Goal: Task Accomplishment & Management: Use online tool/utility

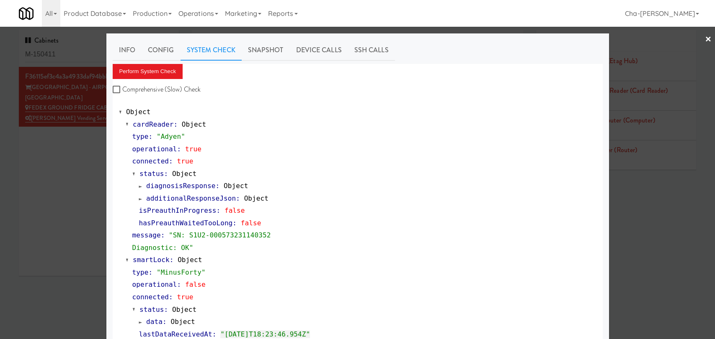
click at [653, 255] on div at bounding box center [357, 169] width 715 height 339
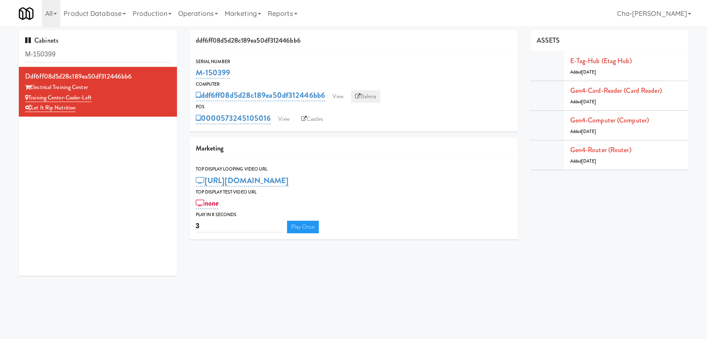
click at [362, 99] on link "Balena" at bounding box center [365, 96] width 29 height 13
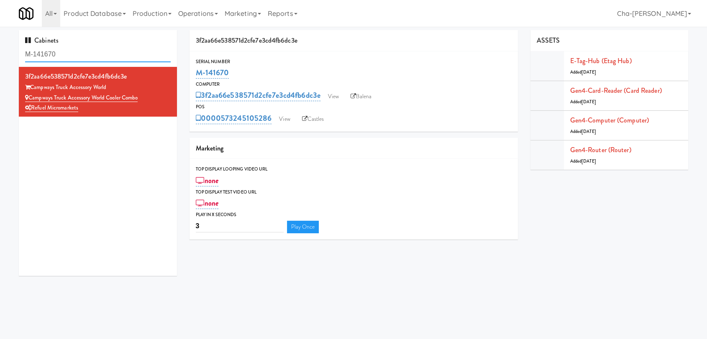
click at [70, 61] on input "M-141670" at bounding box center [98, 54] width 146 height 15
paste input "50421"
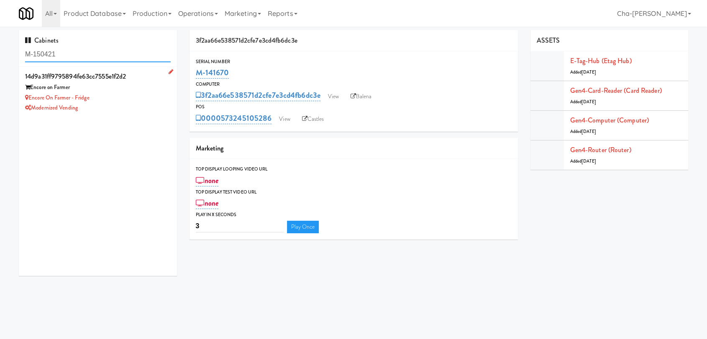
type input "M-150421"
click at [138, 105] on div "Modernized Vending" at bounding box center [98, 108] width 146 height 10
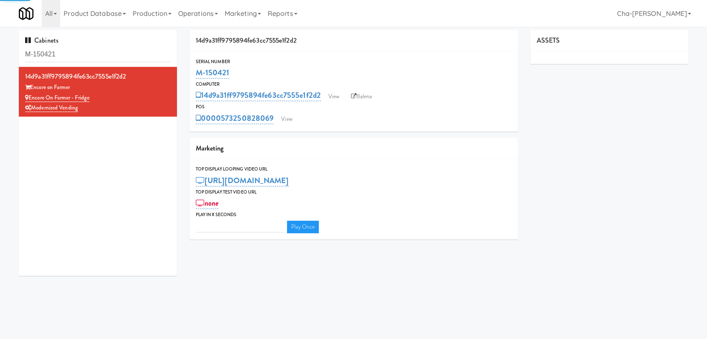
type input "3"
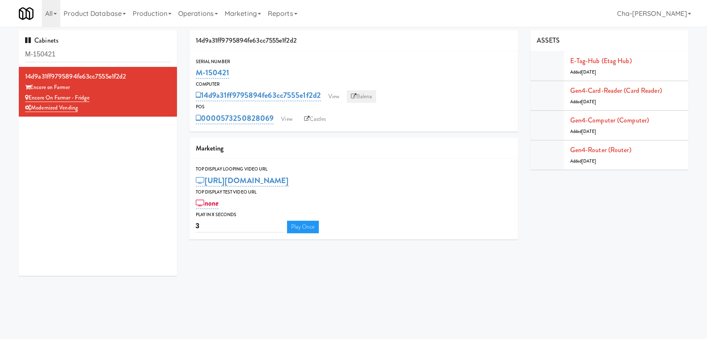
click at [359, 98] on link "Balena" at bounding box center [361, 96] width 29 height 13
drag, startPoint x: 233, startPoint y: 75, endPoint x: 198, endPoint y: 77, distance: 34.4
click at [198, 77] on div "M-150421" at bounding box center [354, 73] width 316 height 14
copy link "M-150421"
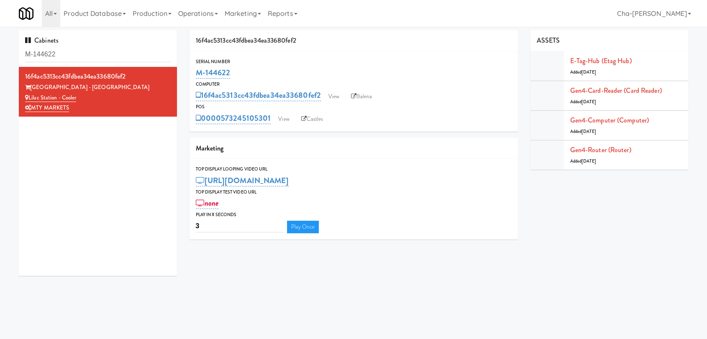
click at [77, 54] on input "M-144622" at bounding box center [98, 54] width 146 height 15
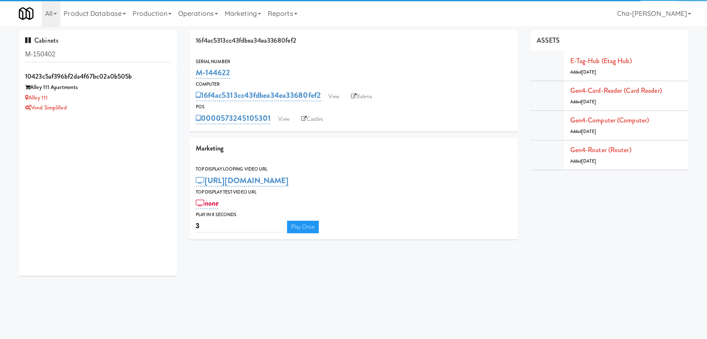
type input "M-150402"
click at [122, 86] on div "Alley 111 Apartments" at bounding box center [98, 87] width 146 height 10
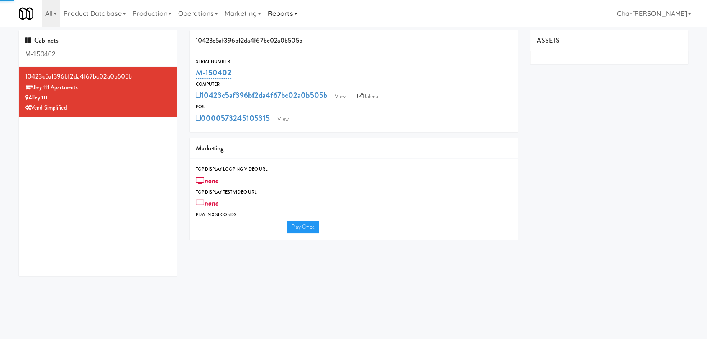
type input "3"
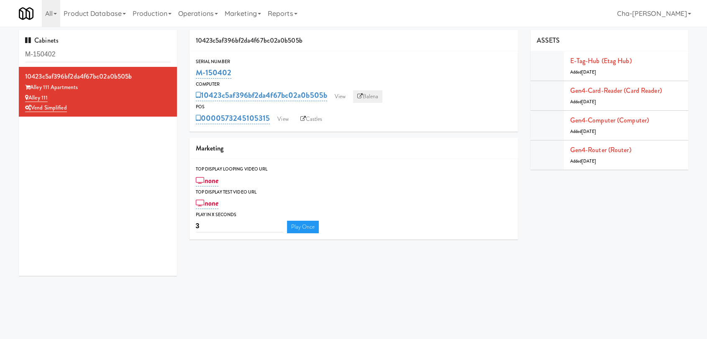
click at [377, 96] on link "Balena" at bounding box center [367, 96] width 29 height 13
drag, startPoint x: 250, startPoint y: 72, endPoint x: 197, endPoint y: 77, distance: 53.1
click at [197, 77] on div "M-150402" at bounding box center [354, 73] width 316 height 14
copy link "M-150402"
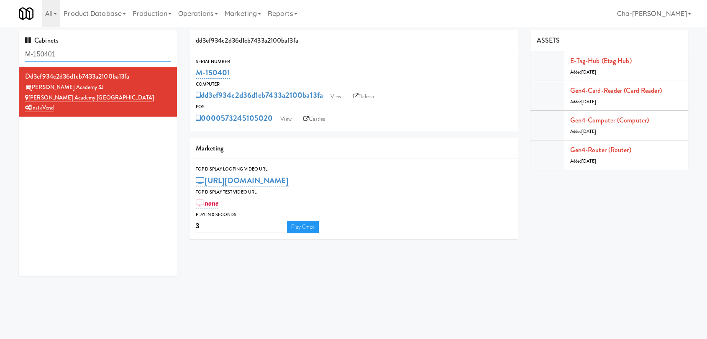
click at [91, 52] on input "M-150401" at bounding box center [98, 54] width 146 height 15
paste input "13936"
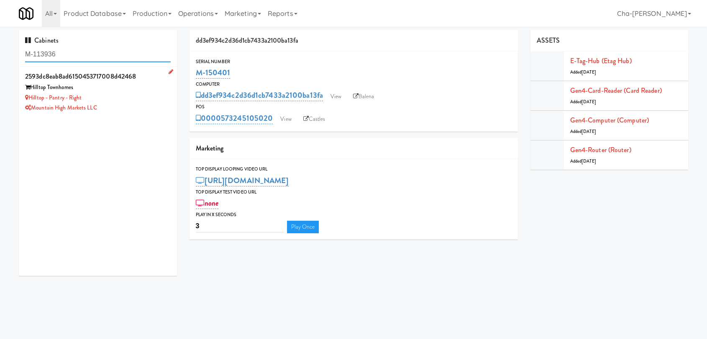
type input "M-113936"
click at [127, 102] on div "Hilltop - Pantry - Right" at bounding box center [98, 98] width 146 height 10
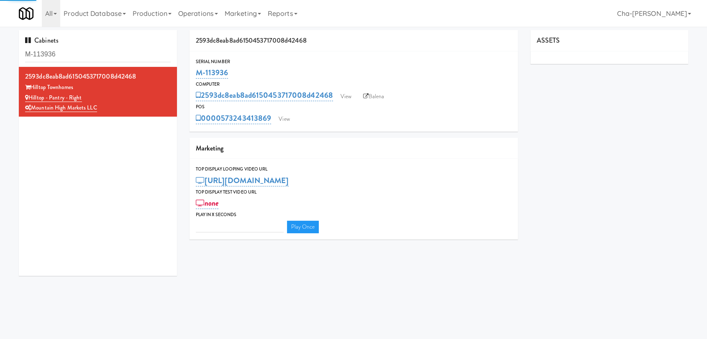
type input "3"
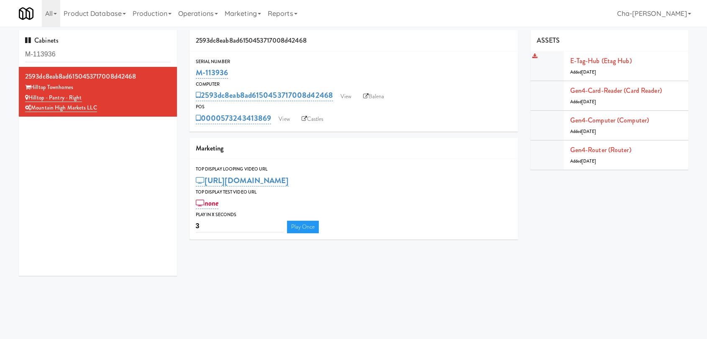
click at [599, 65] on div "E-tag-hub (Etag Hub) Added 6 months ago" at bounding box center [627, 66] width 112 height 23
click at [588, 61] on link "E-tag-hub (Etag Hub)" at bounding box center [602, 61] width 62 height 10
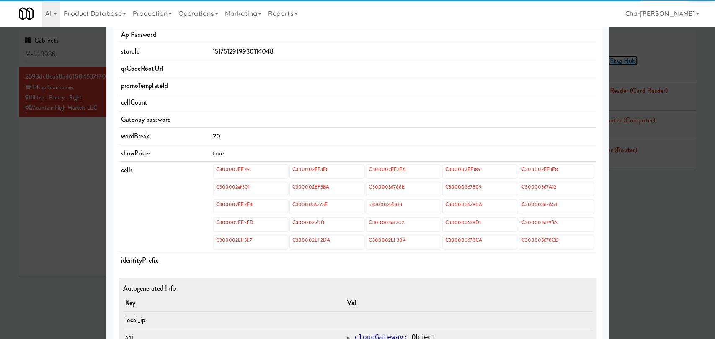
scroll to position [279, 0]
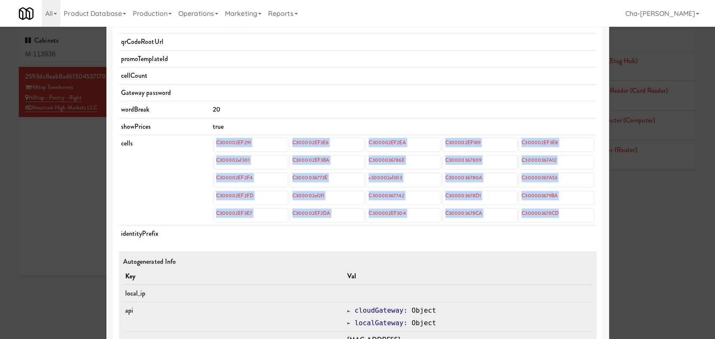
drag, startPoint x: 201, startPoint y: 143, endPoint x: 562, endPoint y: 217, distance: 368.9
click at [562, 217] on tr "cells C300002EF291 C300002EF3E6 C300002EF2EA C300002EF189 C300002EF3E8 C300002e…" at bounding box center [357, 180] width 477 height 90
copy tr "C300002EF291 C300002EF3E6 C300002EF2EA C300002EF189 C300002EF3E8 C300002ef301 C…"
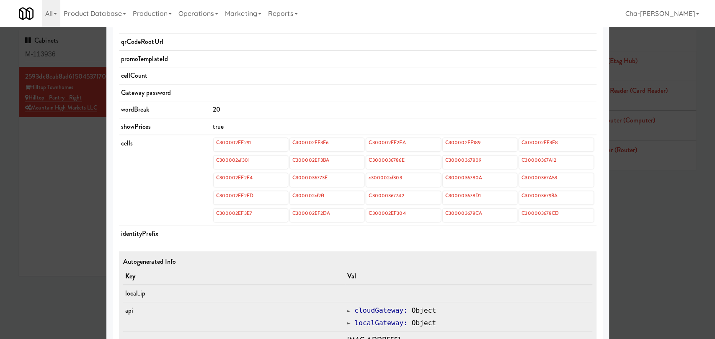
click at [28, 207] on div at bounding box center [357, 169] width 715 height 339
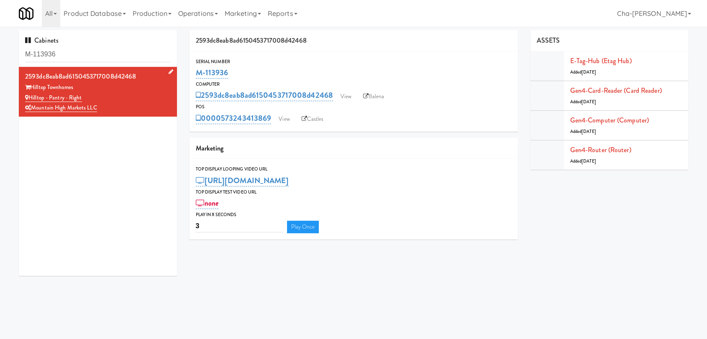
drag, startPoint x: 88, startPoint y: 98, endPoint x: 29, endPoint y: 100, distance: 59.1
click at [29, 100] on div "Hilltop - Pantry - Right" at bounding box center [98, 98] width 146 height 10
copy link "Hilltop - Pantry - Right"
click at [0, 179] on div "Cabinets M-113936 2593dc8eab8ad6150453717008d42468 Hilltop Townhomes Hilltop - …" at bounding box center [353, 156] width 707 height 252
click at [86, 51] on input "M-113936" at bounding box center [98, 54] width 146 height 15
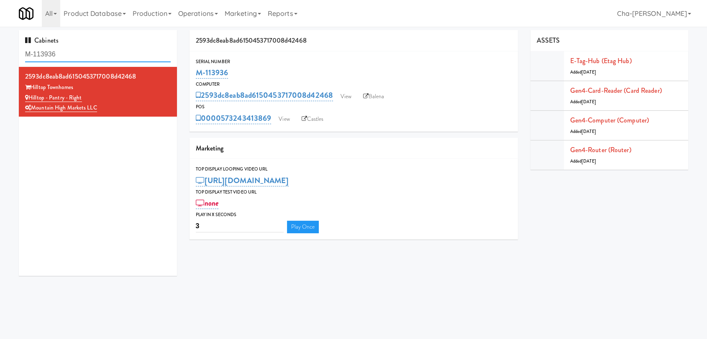
click at [86, 51] on input "M-113936" at bounding box center [98, 54] width 146 height 15
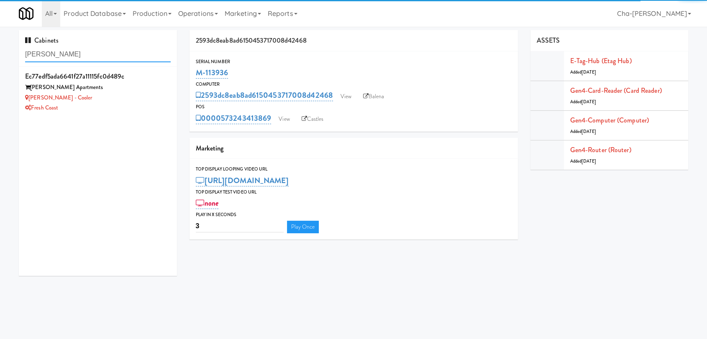
type input "marisol"
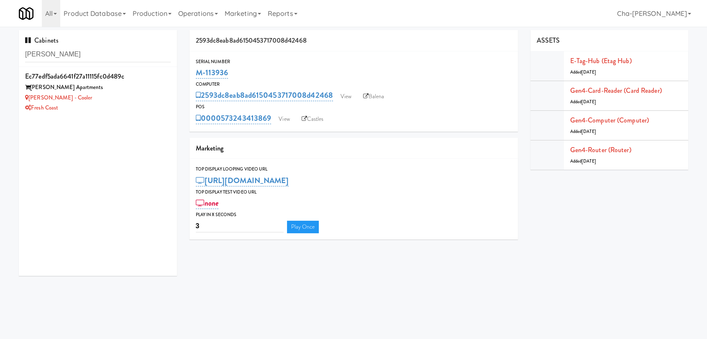
click at [112, 93] on div "Marisol - Cooler" at bounding box center [98, 98] width 146 height 10
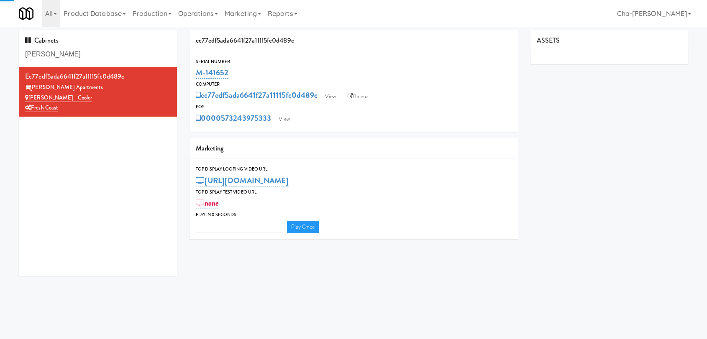
type input "3"
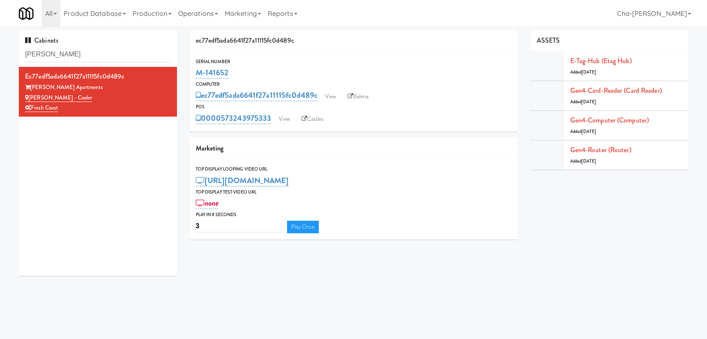
drag, startPoint x: 238, startPoint y: 71, endPoint x: 192, endPoint y: 75, distance: 46.7
click at [192, 75] on div "Serial Number M-141652" at bounding box center [354, 69] width 329 height 23
copy link "M-141652"
click at [288, 119] on link "View" at bounding box center [284, 119] width 19 height 13
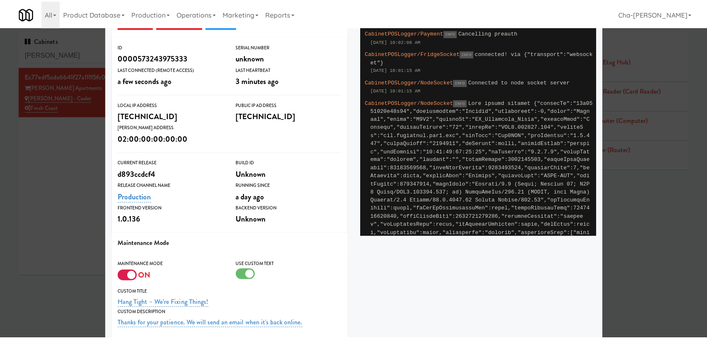
scroll to position [157, 0]
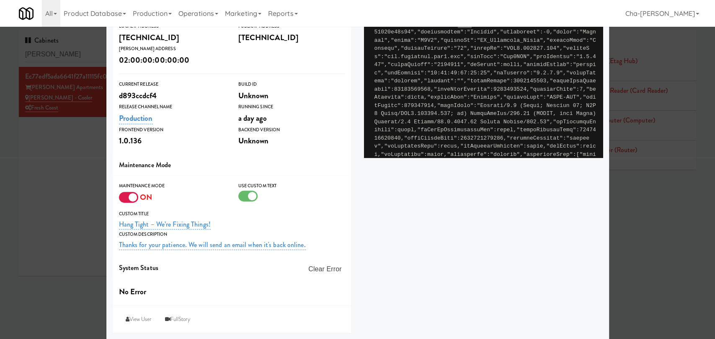
click at [56, 148] on div at bounding box center [357, 169] width 715 height 339
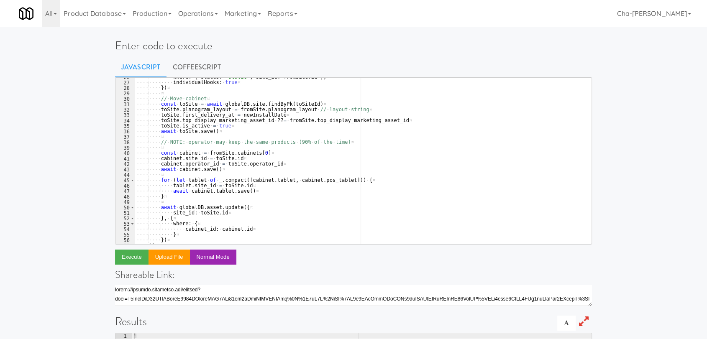
scroll to position [176, 0]
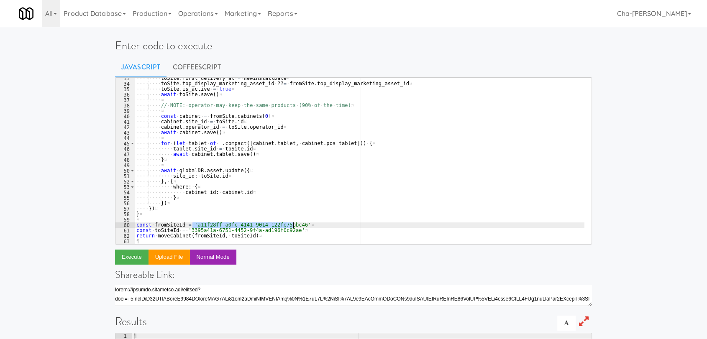
drag, startPoint x: 193, startPoint y: 225, endPoint x: 292, endPoint y: 224, distance: 99.2
click at [292, 224] on div "···· ···· toSite . first_delivery_at · = · newInstallDate ¤ ···· ···· toSite . …" at bounding box center [360, 164] width 450 height 177
paste textarea "2cdb2910-1fb3-4c3c-8db2-78dd4307f7a0"
drag, startPoint x: 188, startPoint y: 230, endPoint x: 288, endPoint y: 233, distance: 100.9
click at [288, 233] on div "···· ···· toSite . first_delivery_at · = · newInstallDate ¤ ···· ···· toSite . …" at bounding box center [360, 164] width 450 height 177
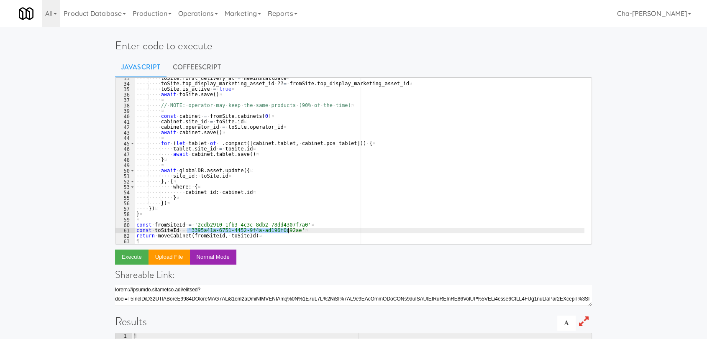
paste textarea "77a23e5c-b634-4aac-bae5-e8a131bc6651"
type textarea "const toSiteId = '77a23e5c-b634-4aac-bae5-e8a131bc6651'"
click at [132, 258] on button "Execute" at bounding box center [131, 257] width 33 height 15
